Goal: Navigation & Orientation: Find specific page/section

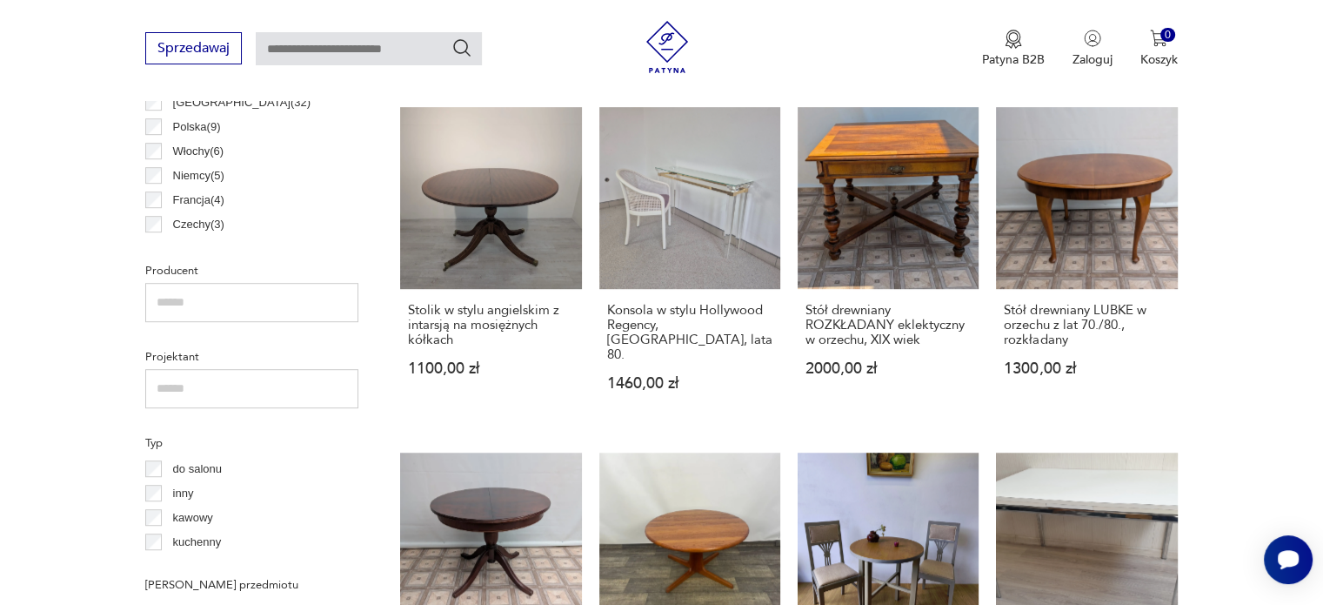
scroll to position [1018, 0]
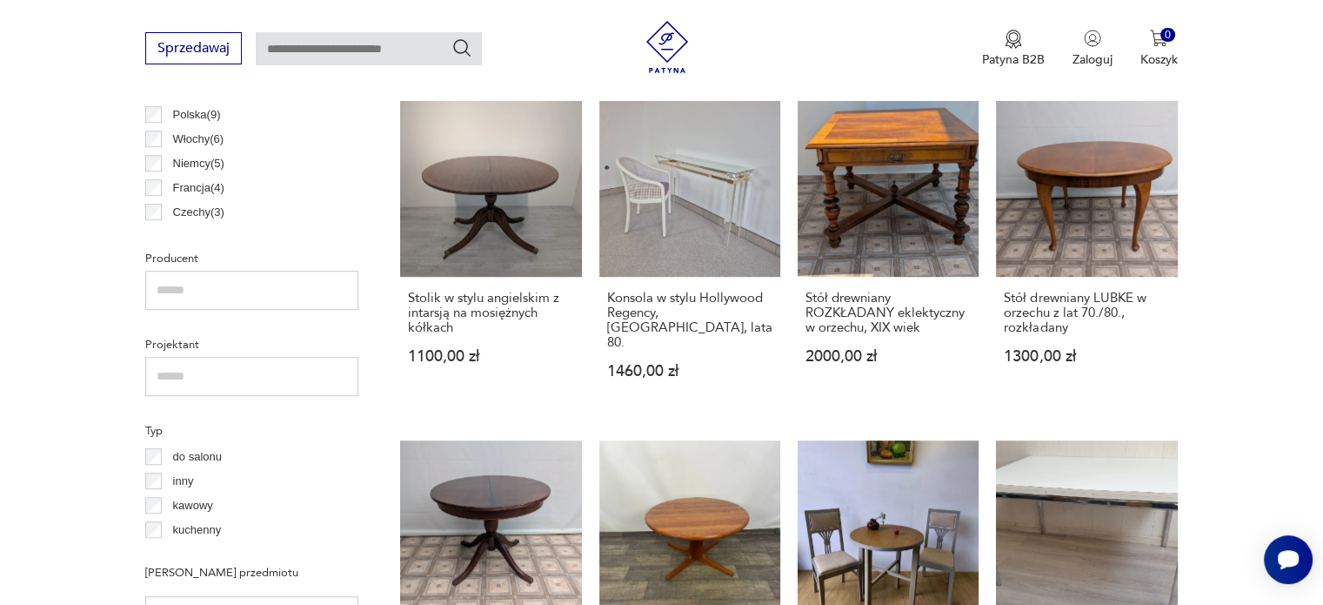
scroll to position [325, 0]
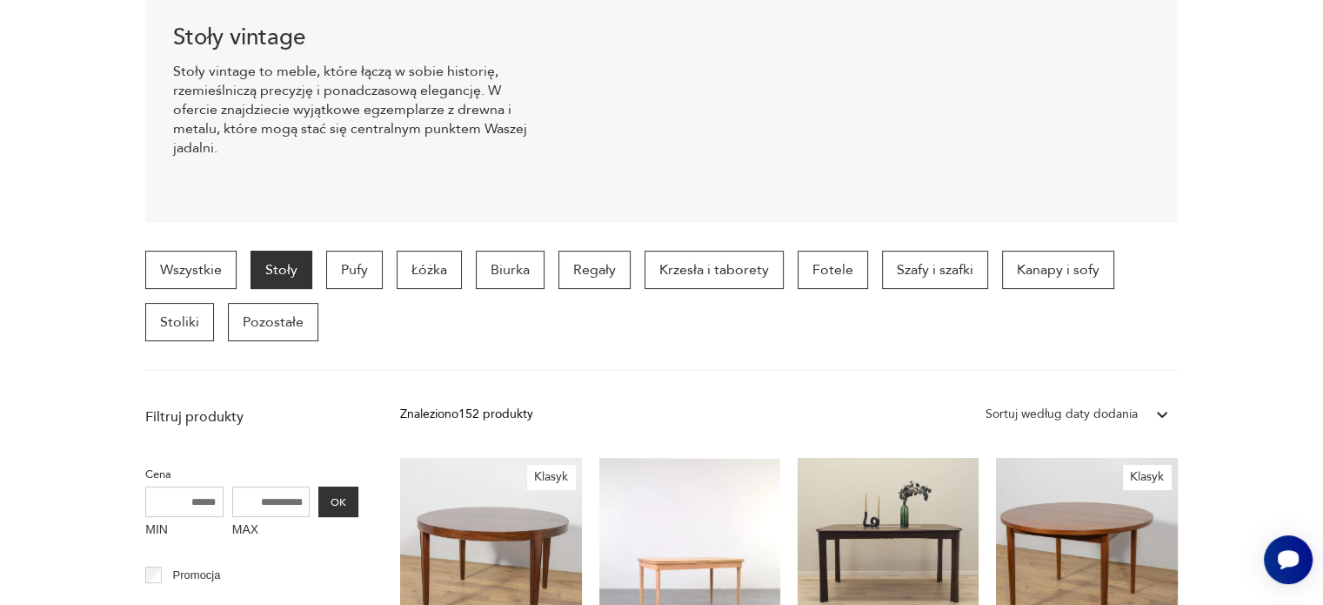
scroll to position [25, 0]
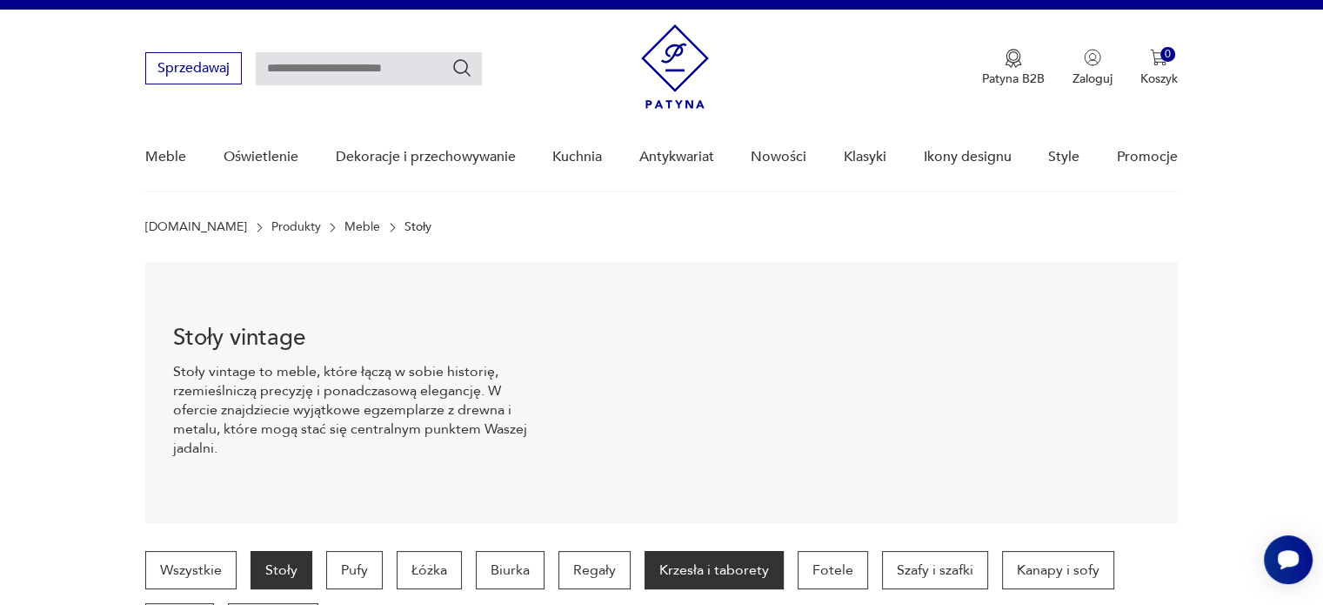
click at [693, 573] on p "Krzesła i taborety" at bounding box center [714, 570] width 139 height 38
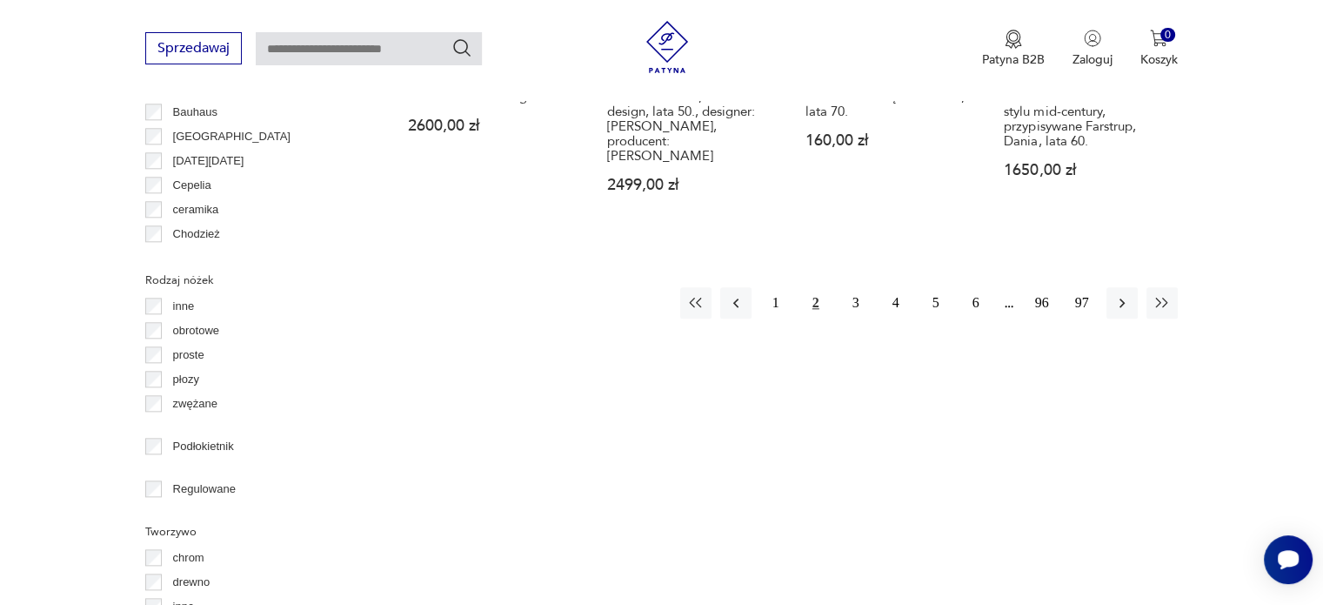
scroll to position [1946, 0]
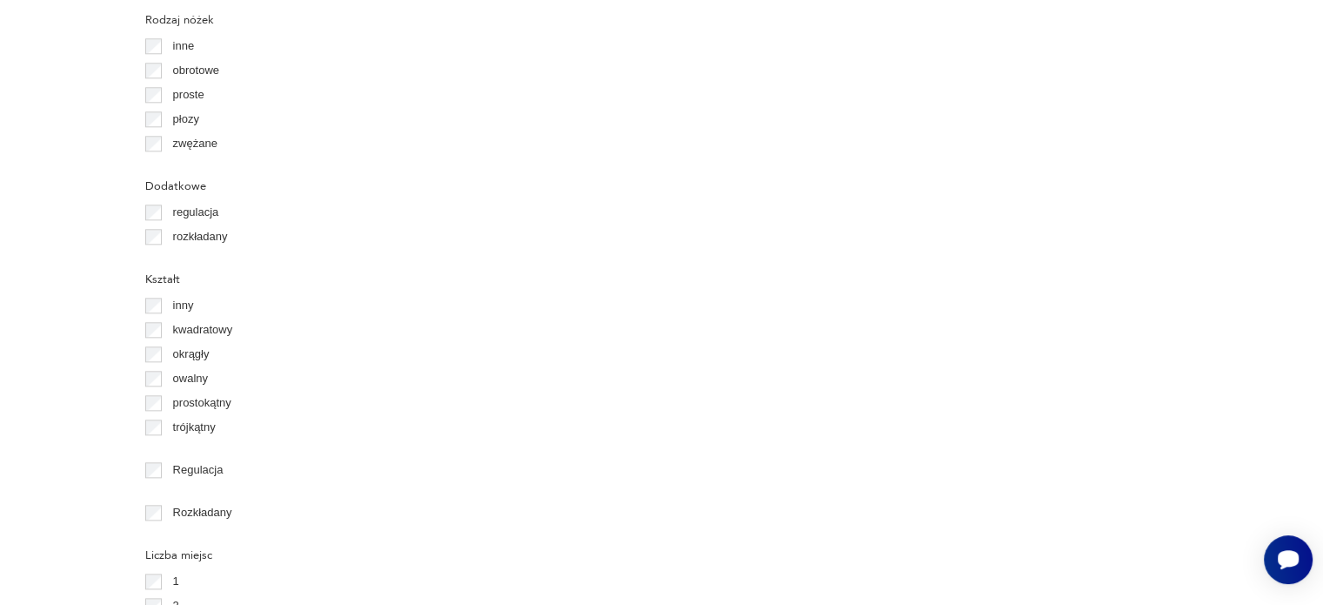
scroll to position [25, 0]
